Goal: Information Seeking & Learning: Learn about a topic

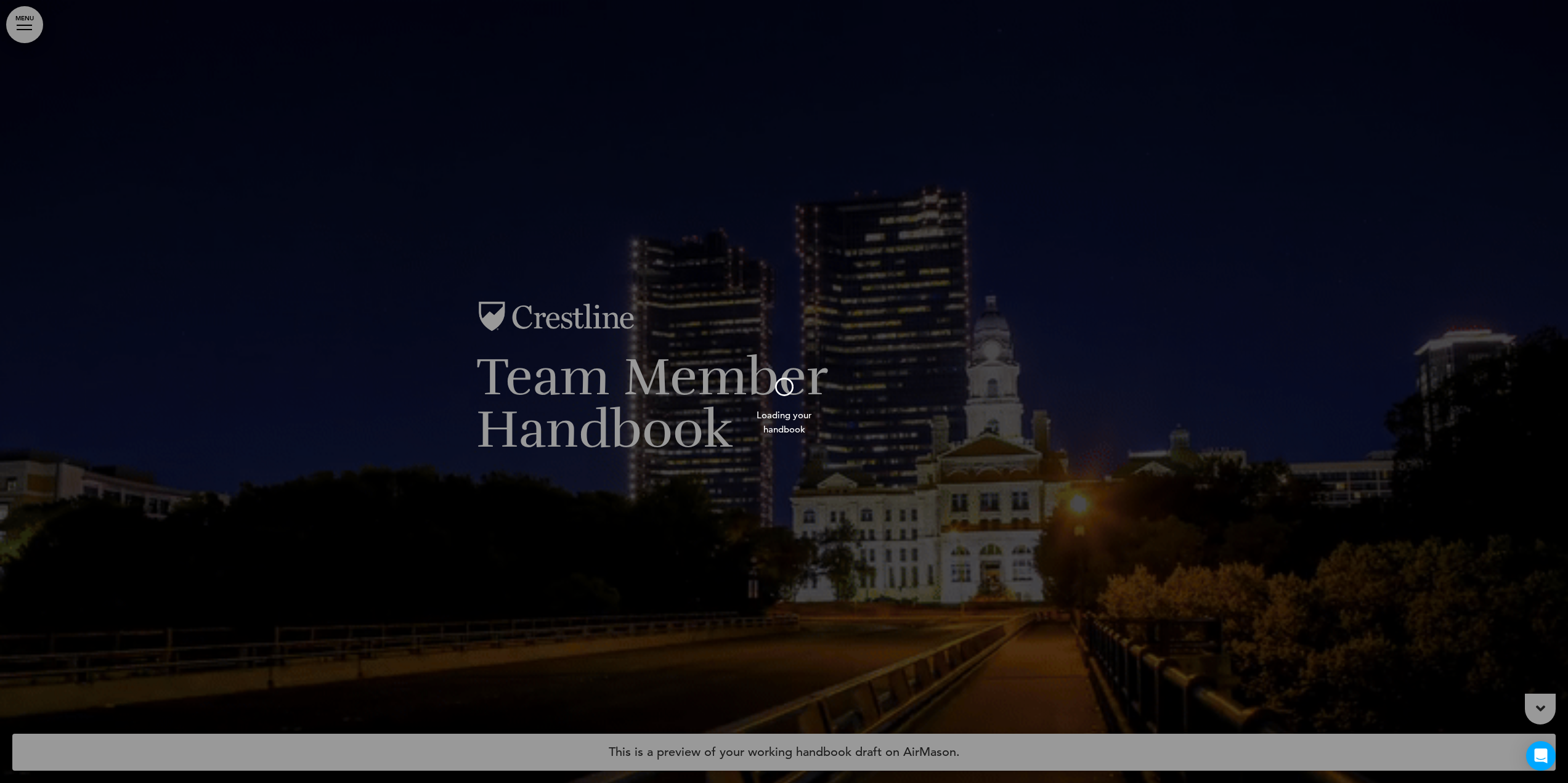
click at [23, 31] on div at bounding box center [784, 391] width 1568 height 783
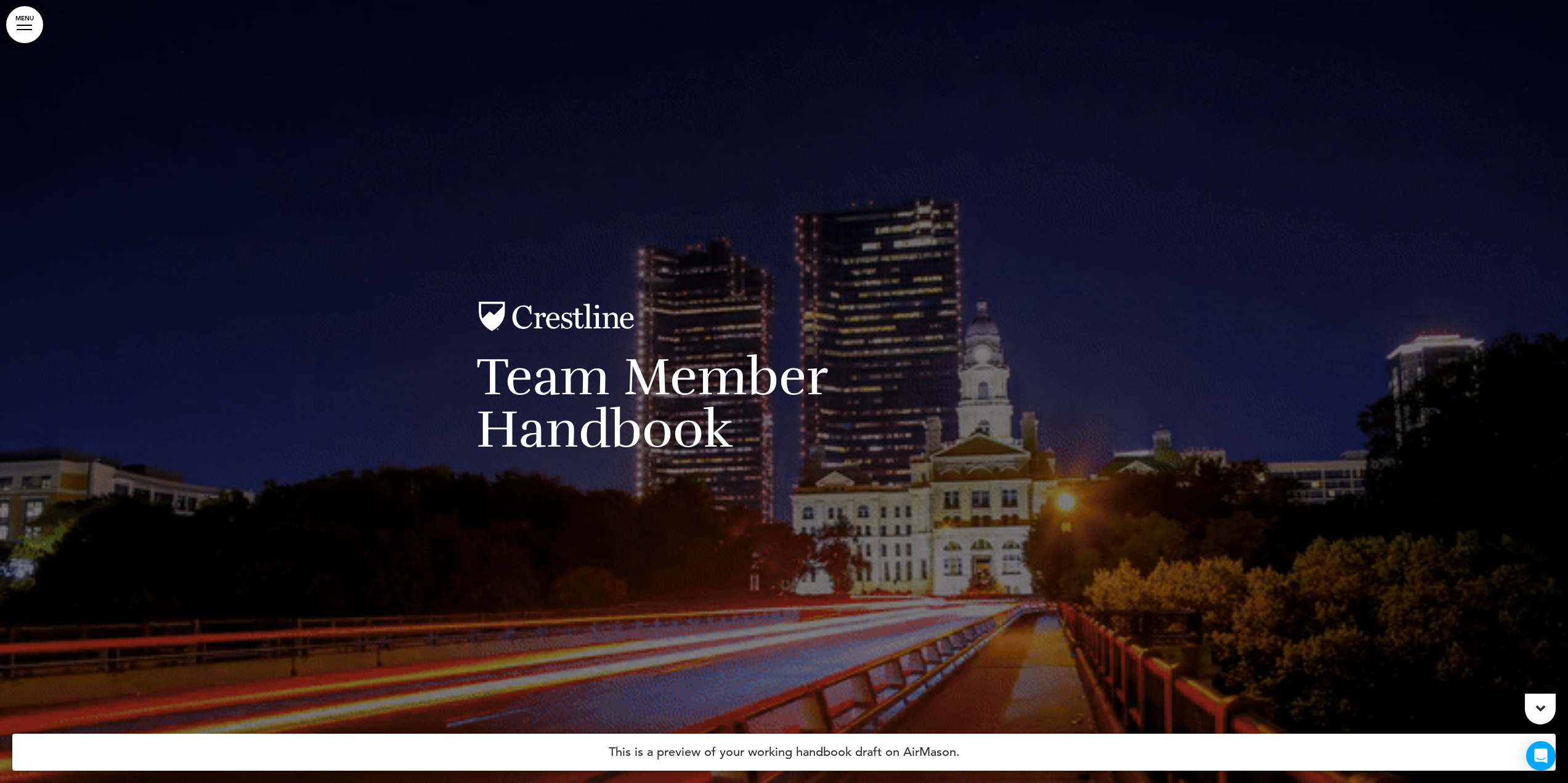
click at [22, 31] on link "MENU" at bounding box center [24, 24] width 37 height 37
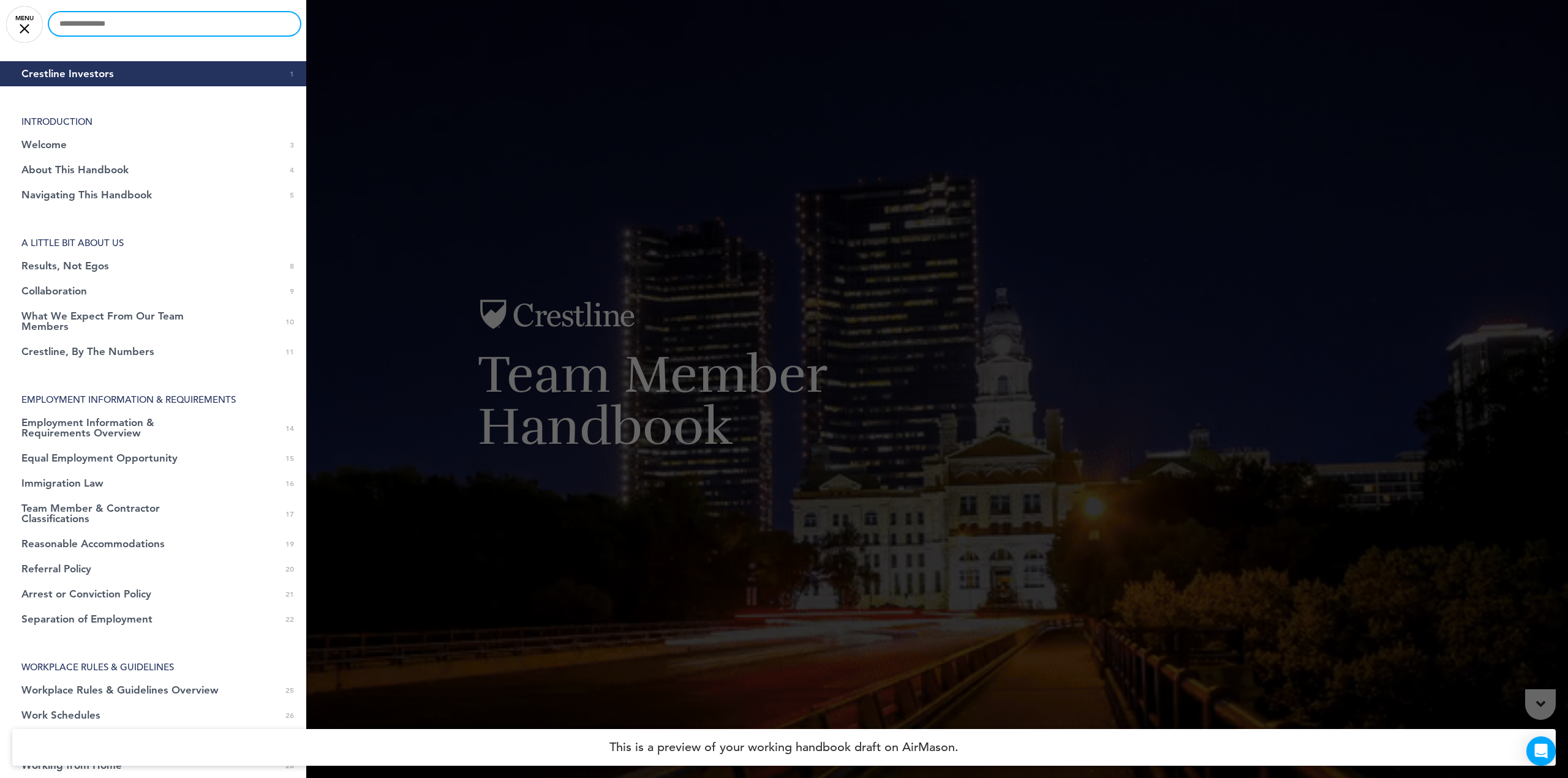
click at [101, 28] on input "text" at bounding box center [175, 24] width 251 height 24
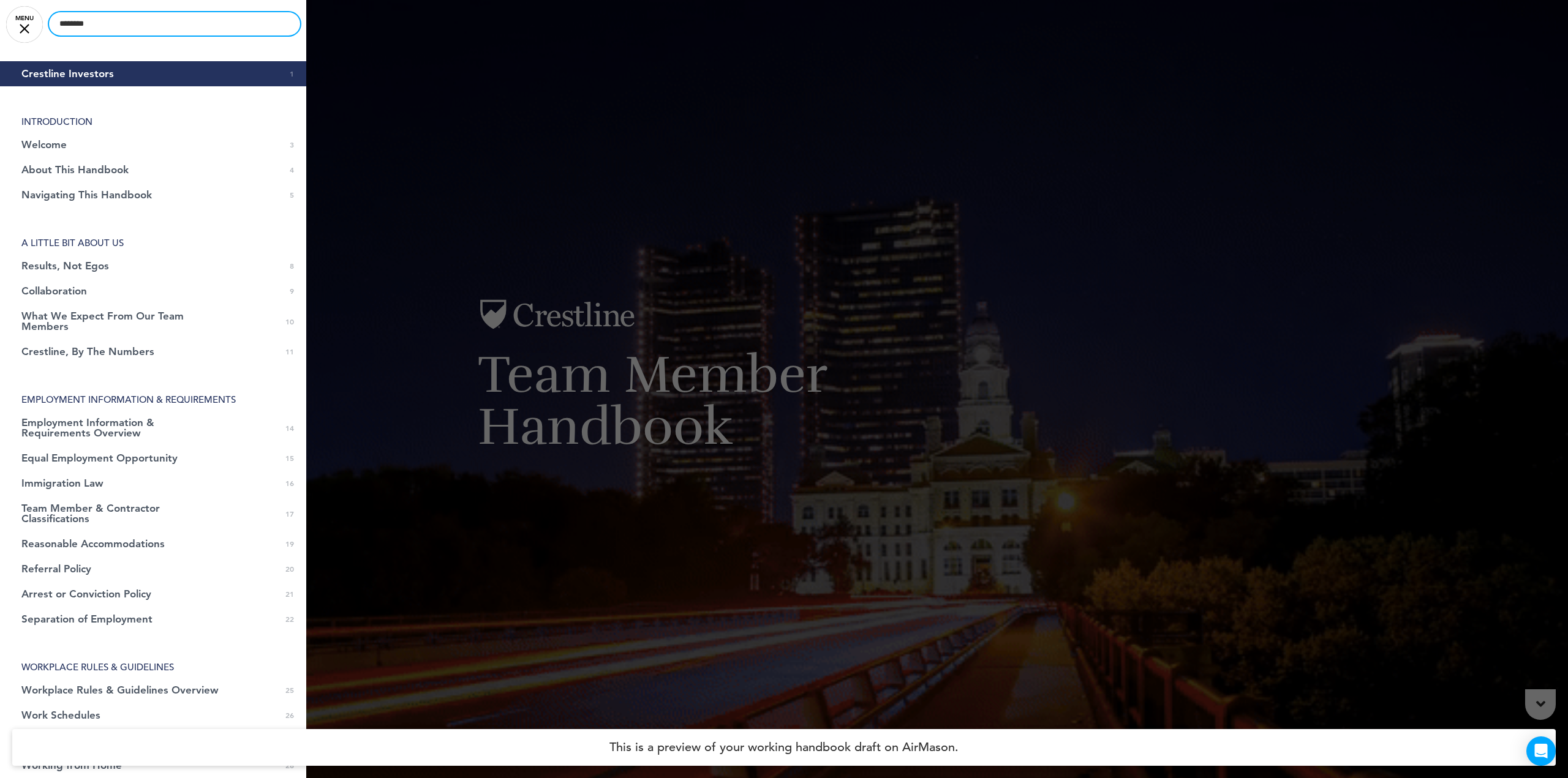
type input "********"
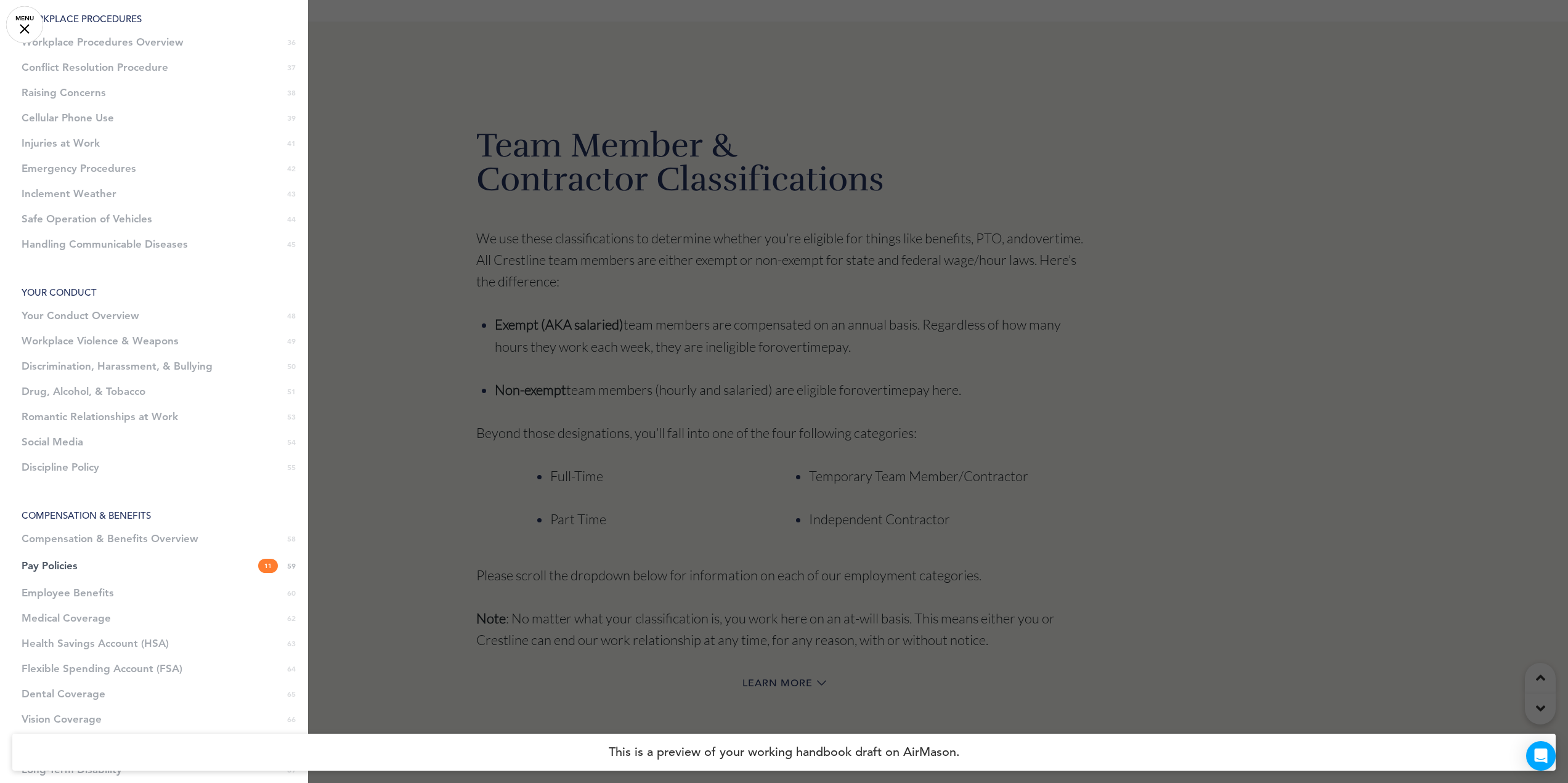
scroll to position [924, 0]
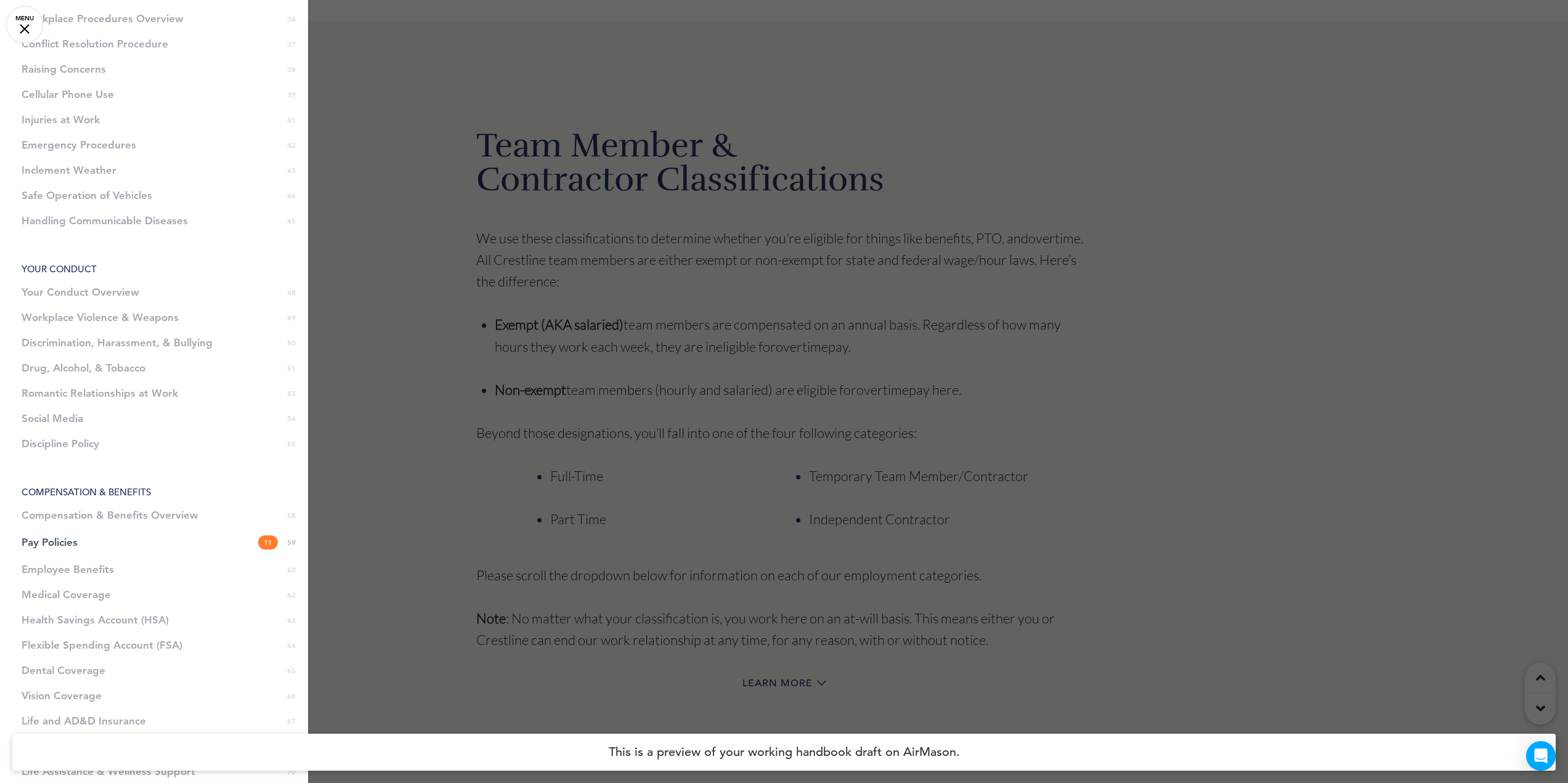
click at [68, 515] on li "Compensation & Benefits Overview 58" at bounding box center [154, 515] width 308 height 25
click at [72, 489] on li "COMPENSATION & BENEFITS" at bounding box center [154, 492] width 308 height 9
click at [65, 512] on li "Compensation & Benefits Overview 58" at bounding box center [154, 515] width 308 height 25
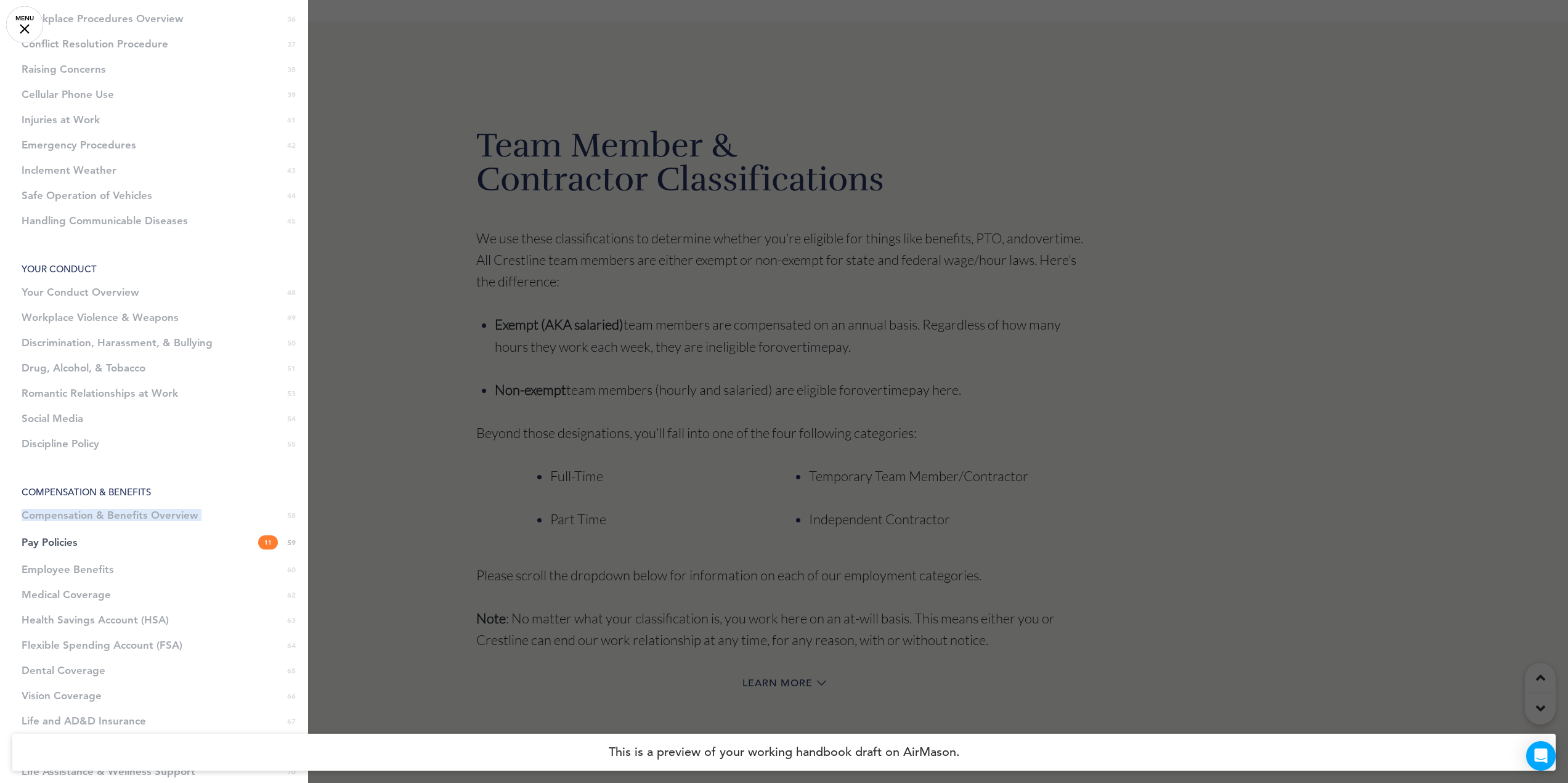
click at [65, 512] on li "Compensation & Benefits Overview 58" at bounding box center [154, 515] width 308 height 25
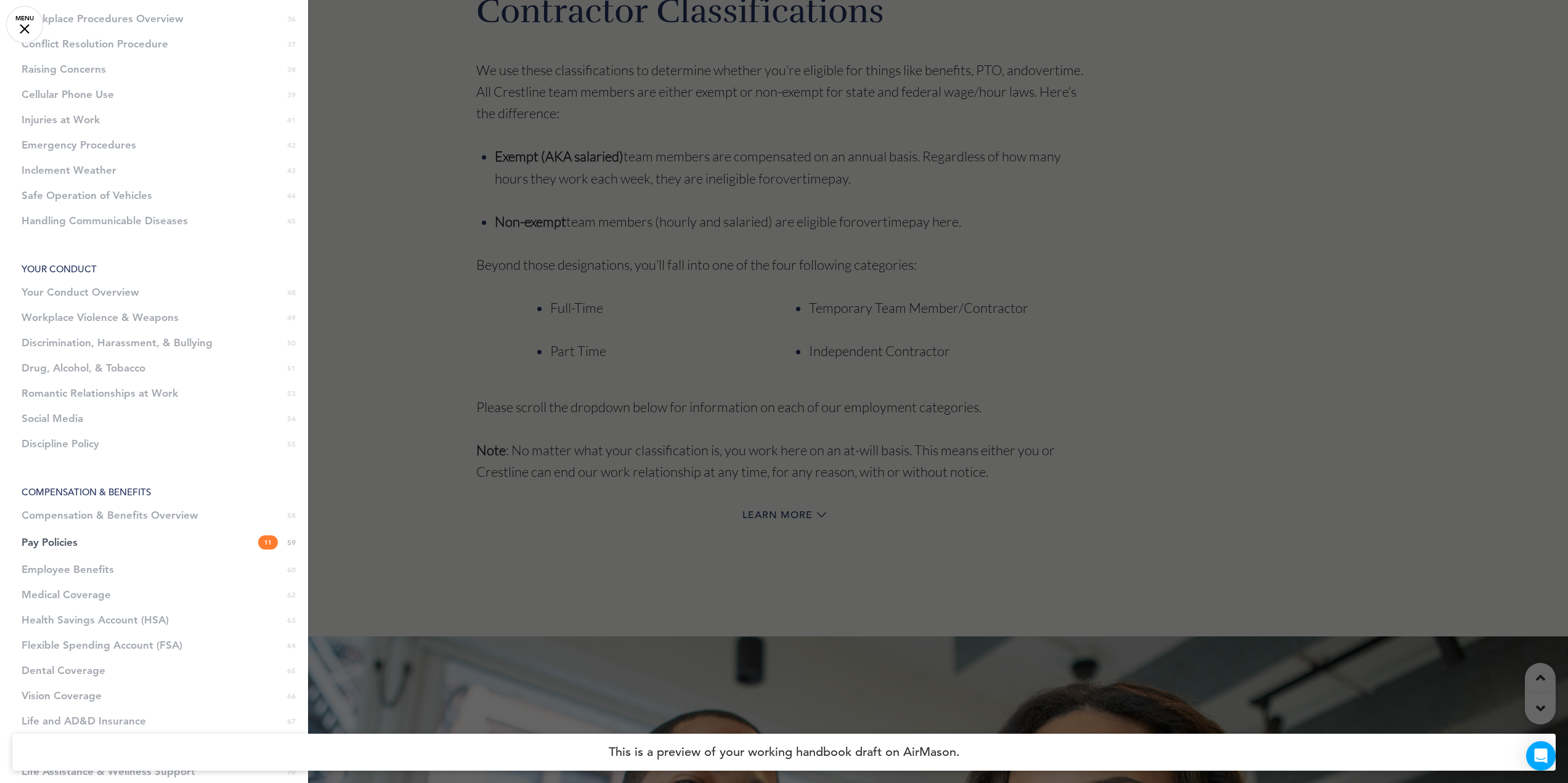
scroll to position [13180, 0]
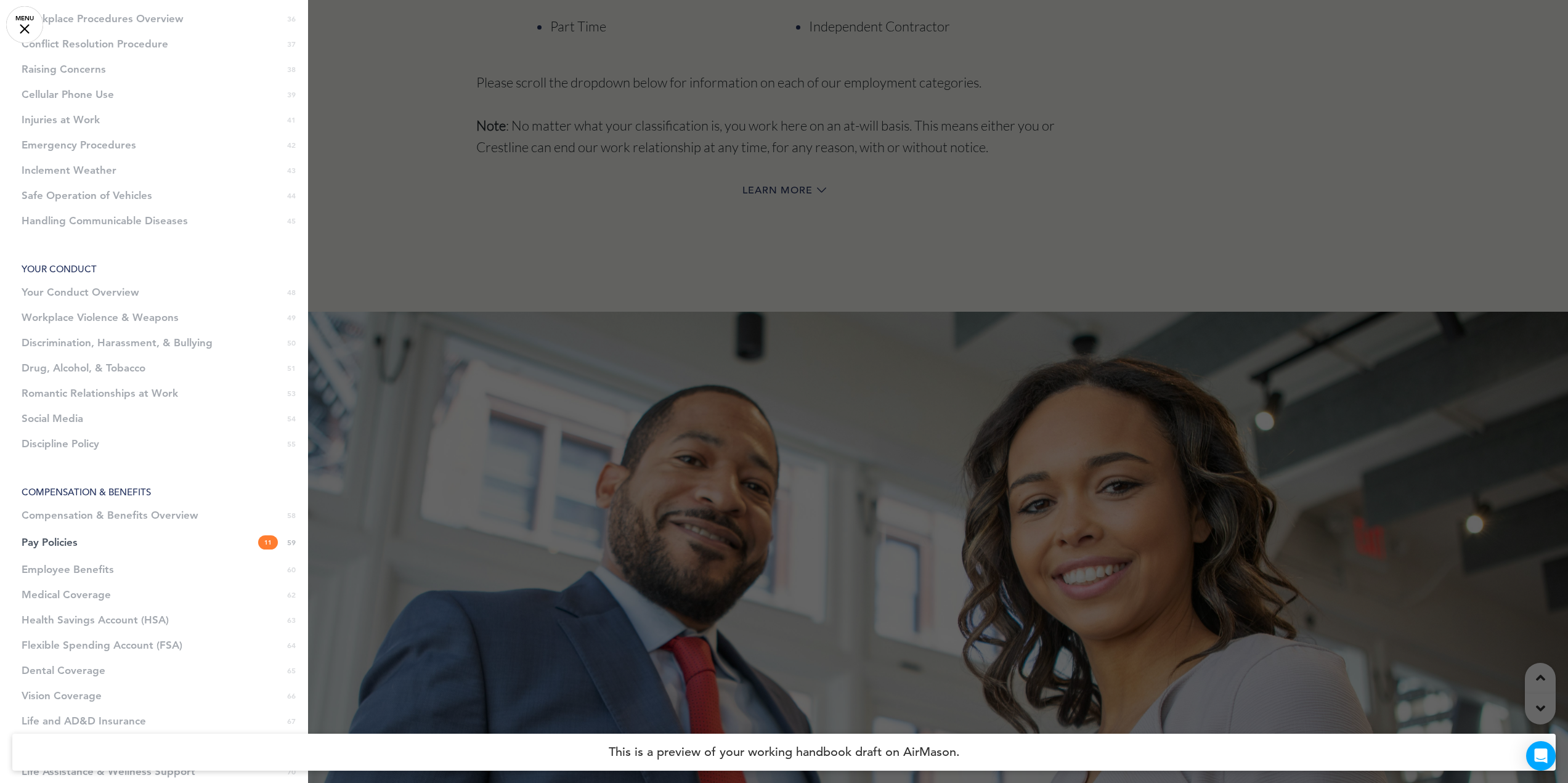
click at [1004, 361] on div at bounding box center [784, 391] width 1568 height 783
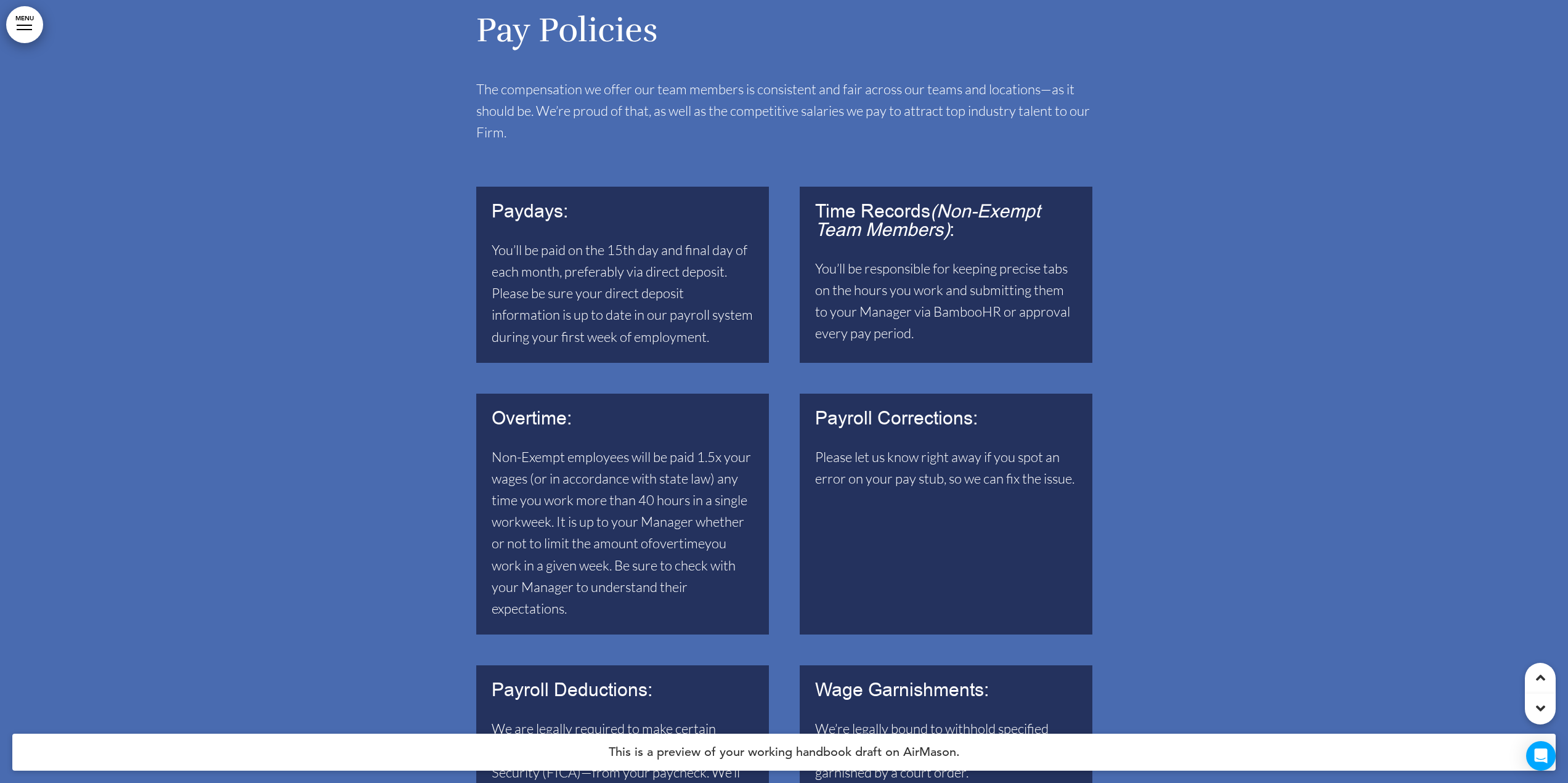
scroll to position [45681, 0]
